Goal: Information Seeking & Learning: Learn about a topic

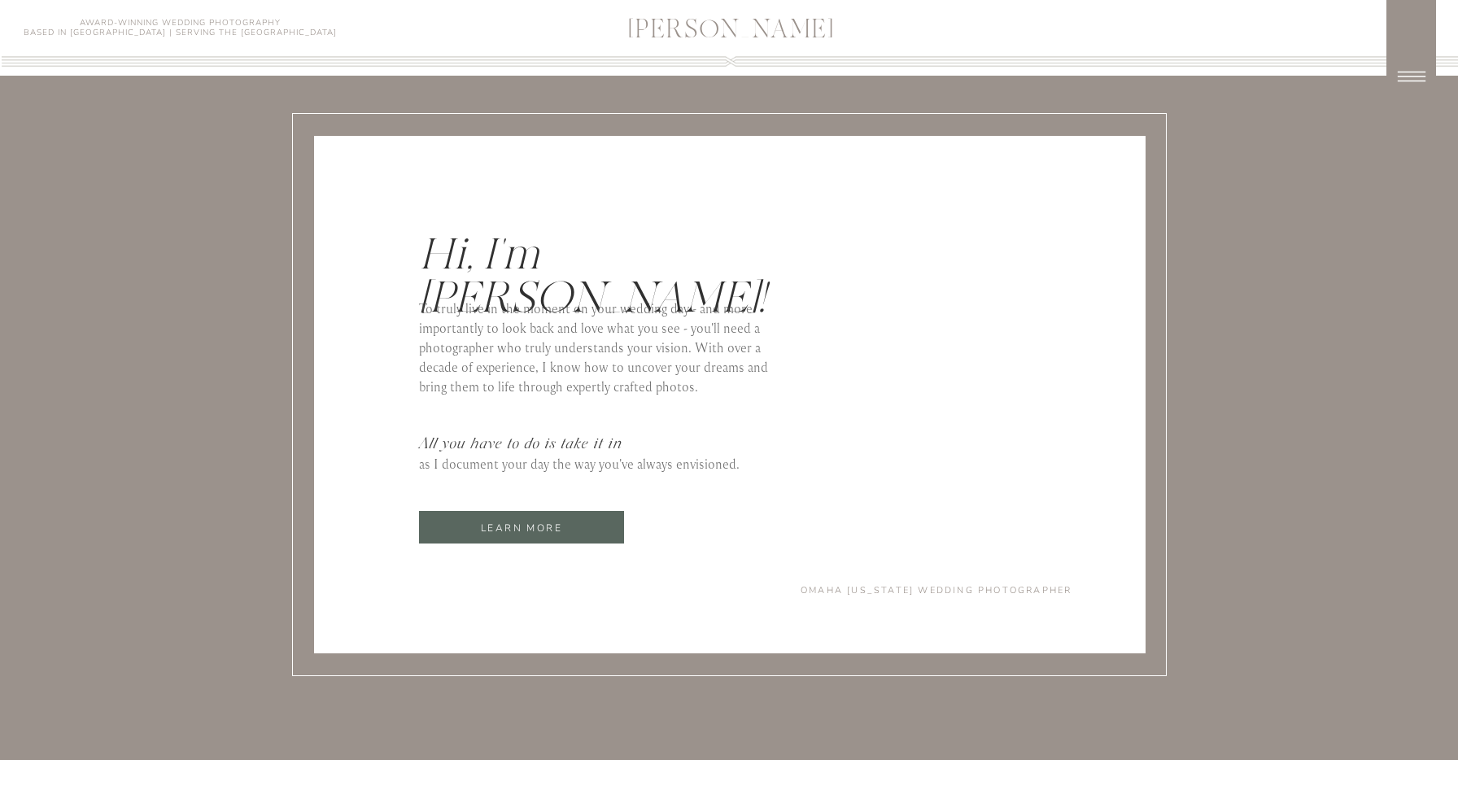
scroll to position [6884, 0]
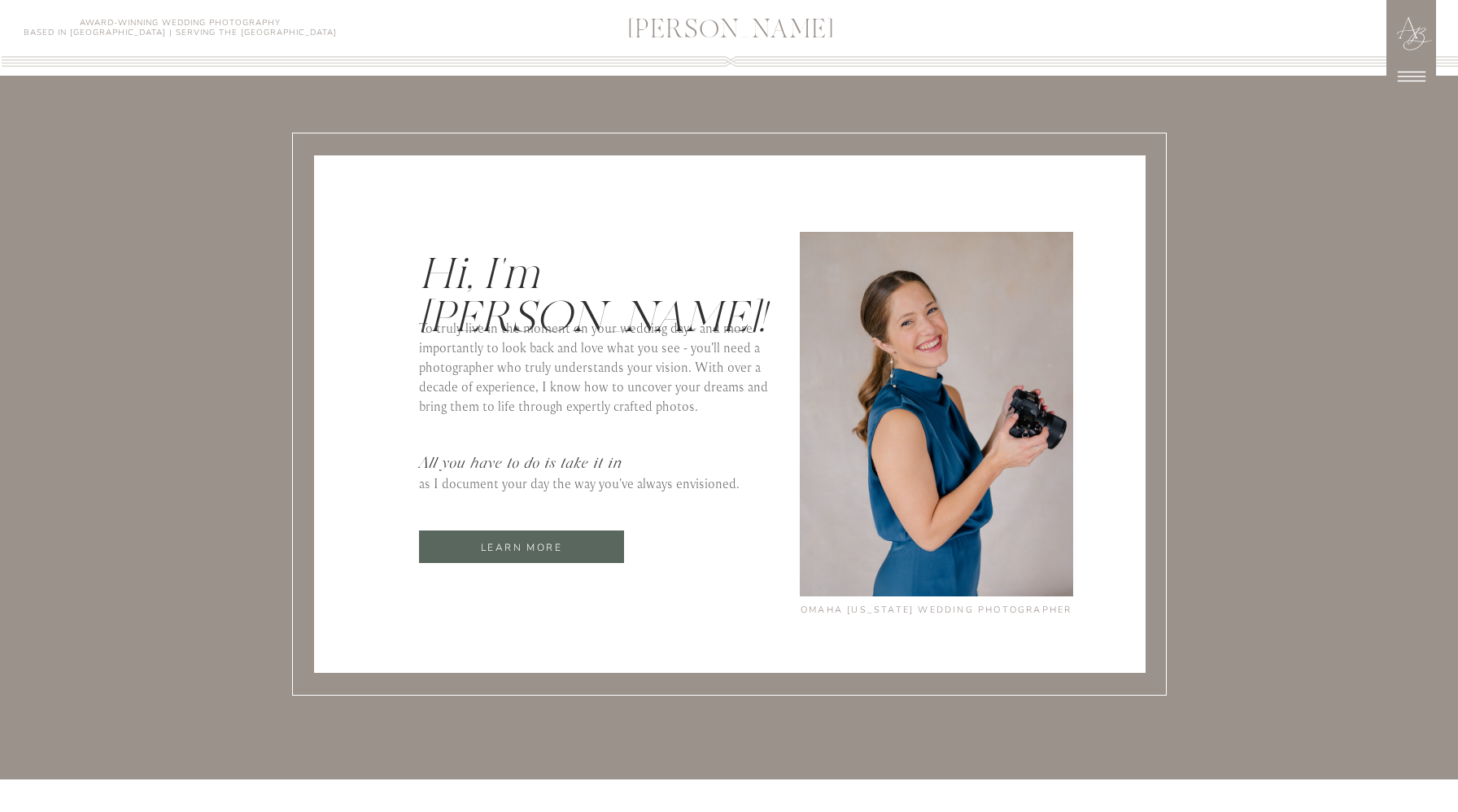
click at [513, 544] on p "learn more" at bounding box center [522, 547] width 205 height 18
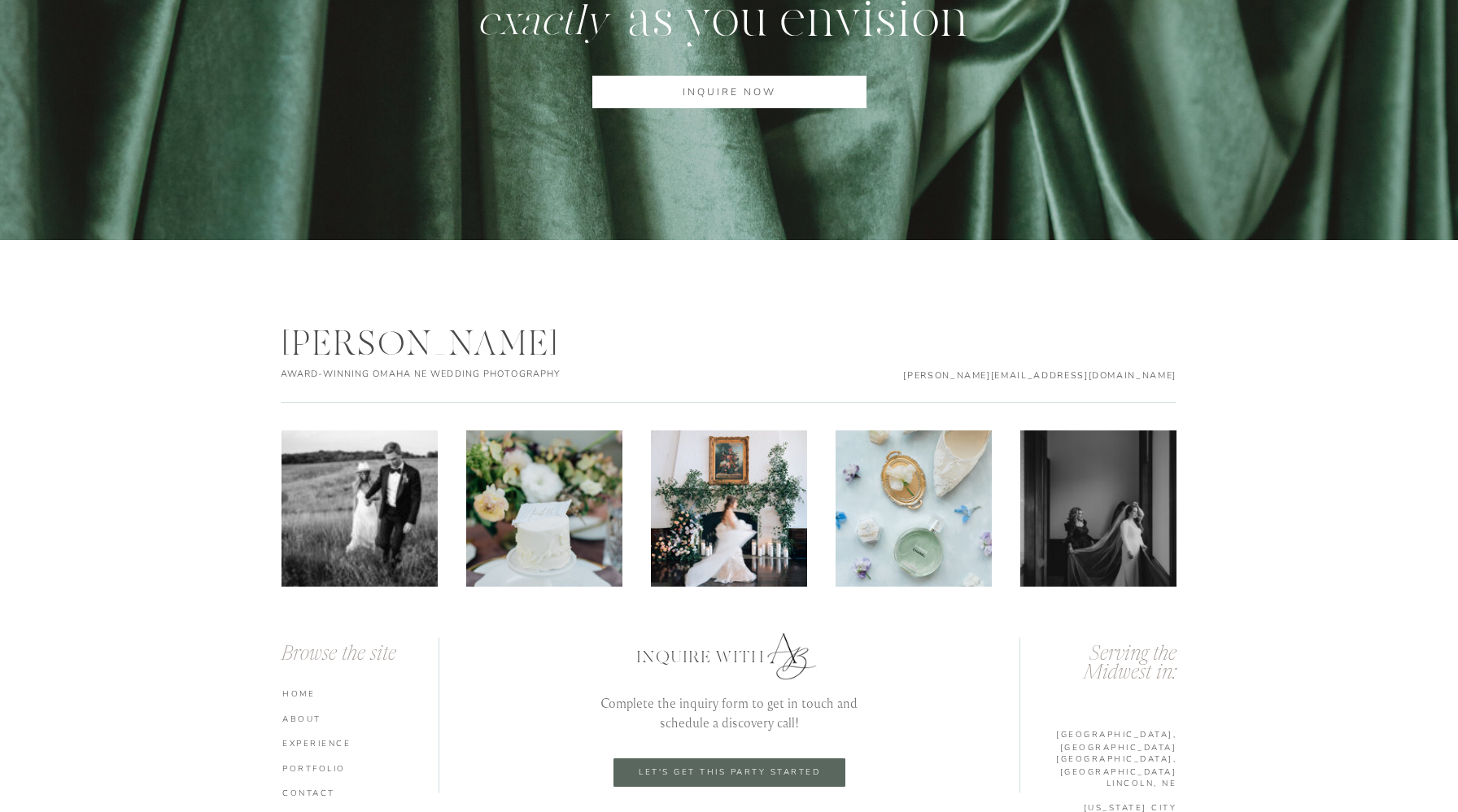
scroll to position [5219, 0]
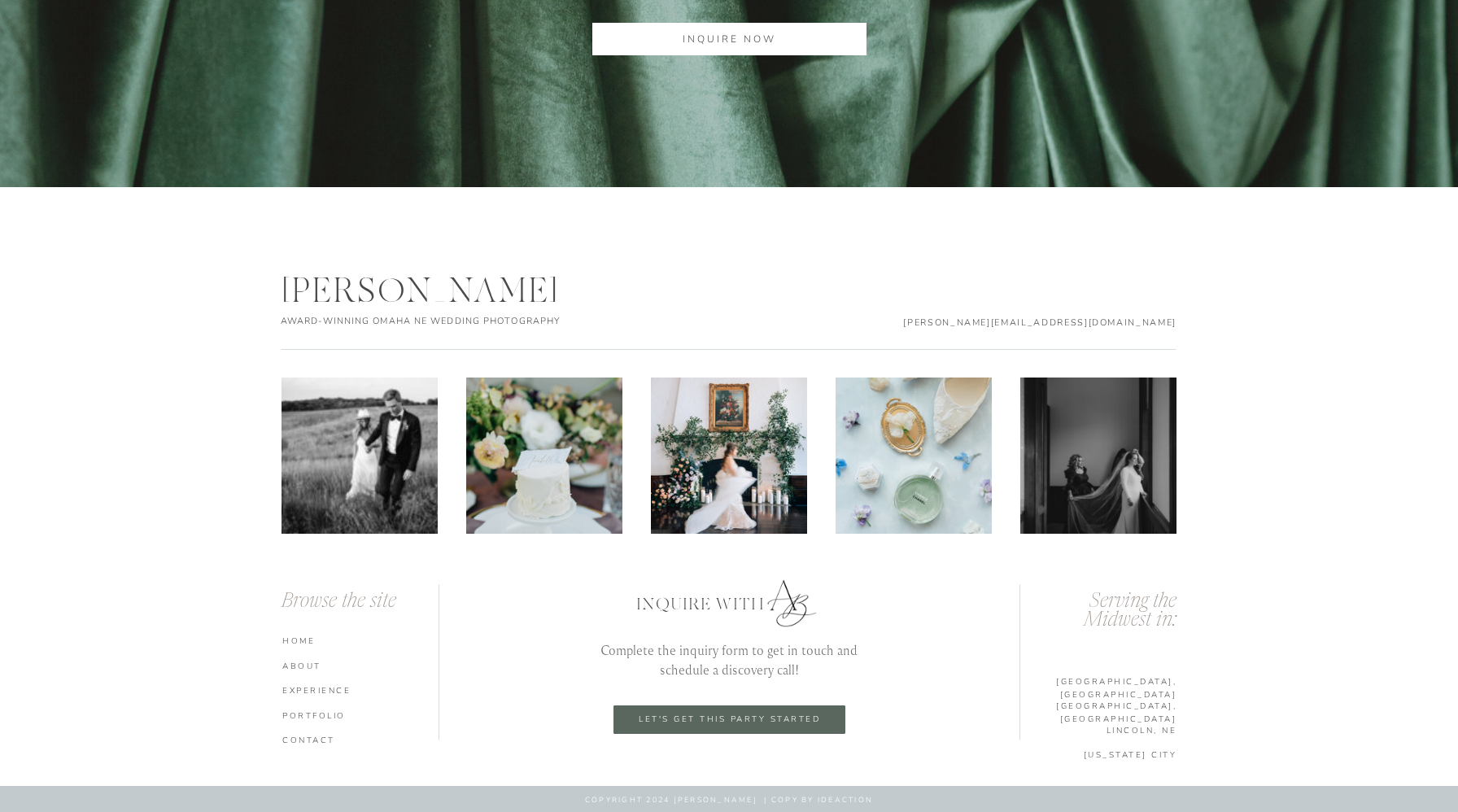
click at [1159, 708] on p "[GEOGRAPHIC_DATA], [GEOGRAPHIC_DATA]" at bounding box center [1097, 705] width 160 height 11
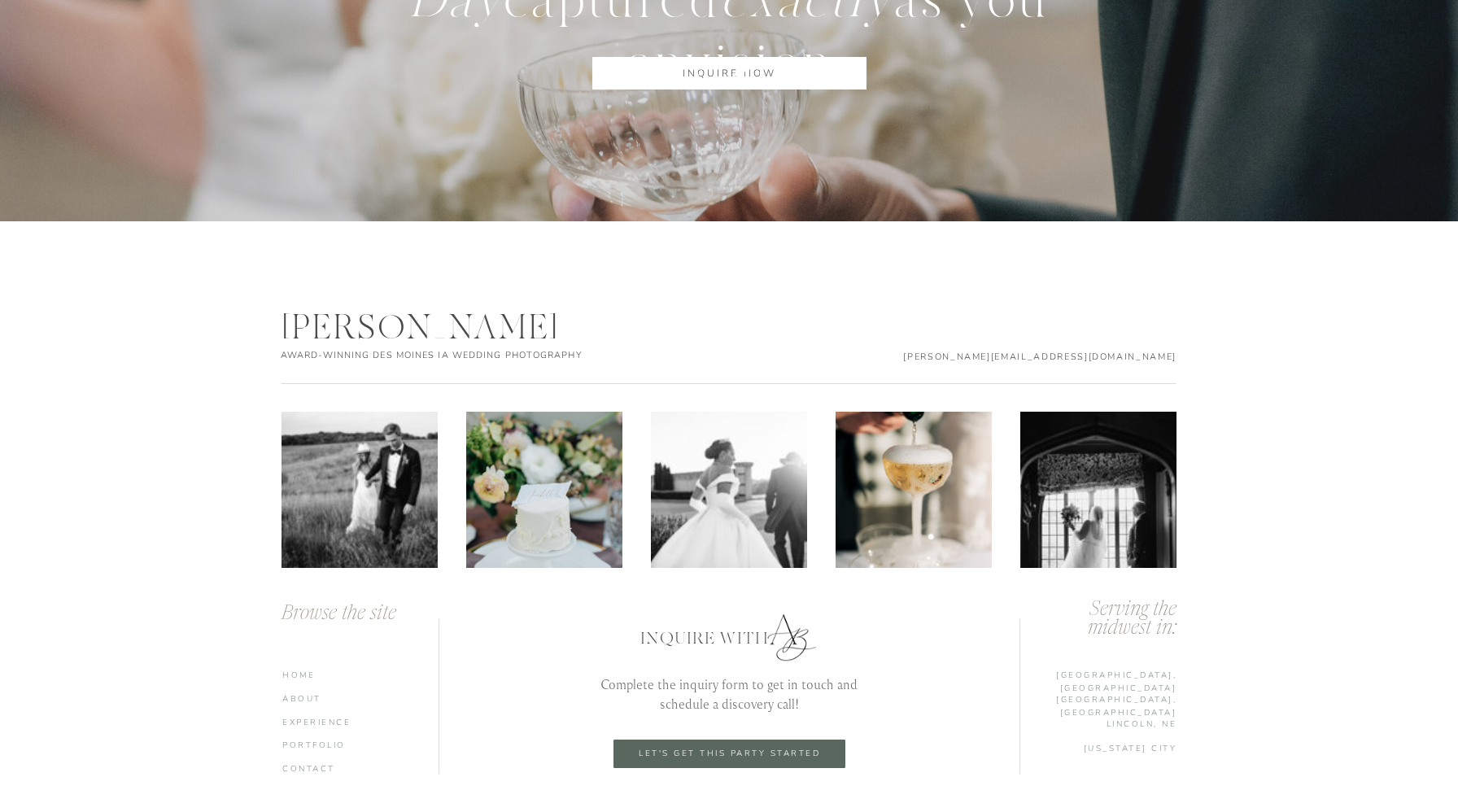
scroll to position [7102, 0]
